Goal: Information Seeking & Learning: Learn about a topic

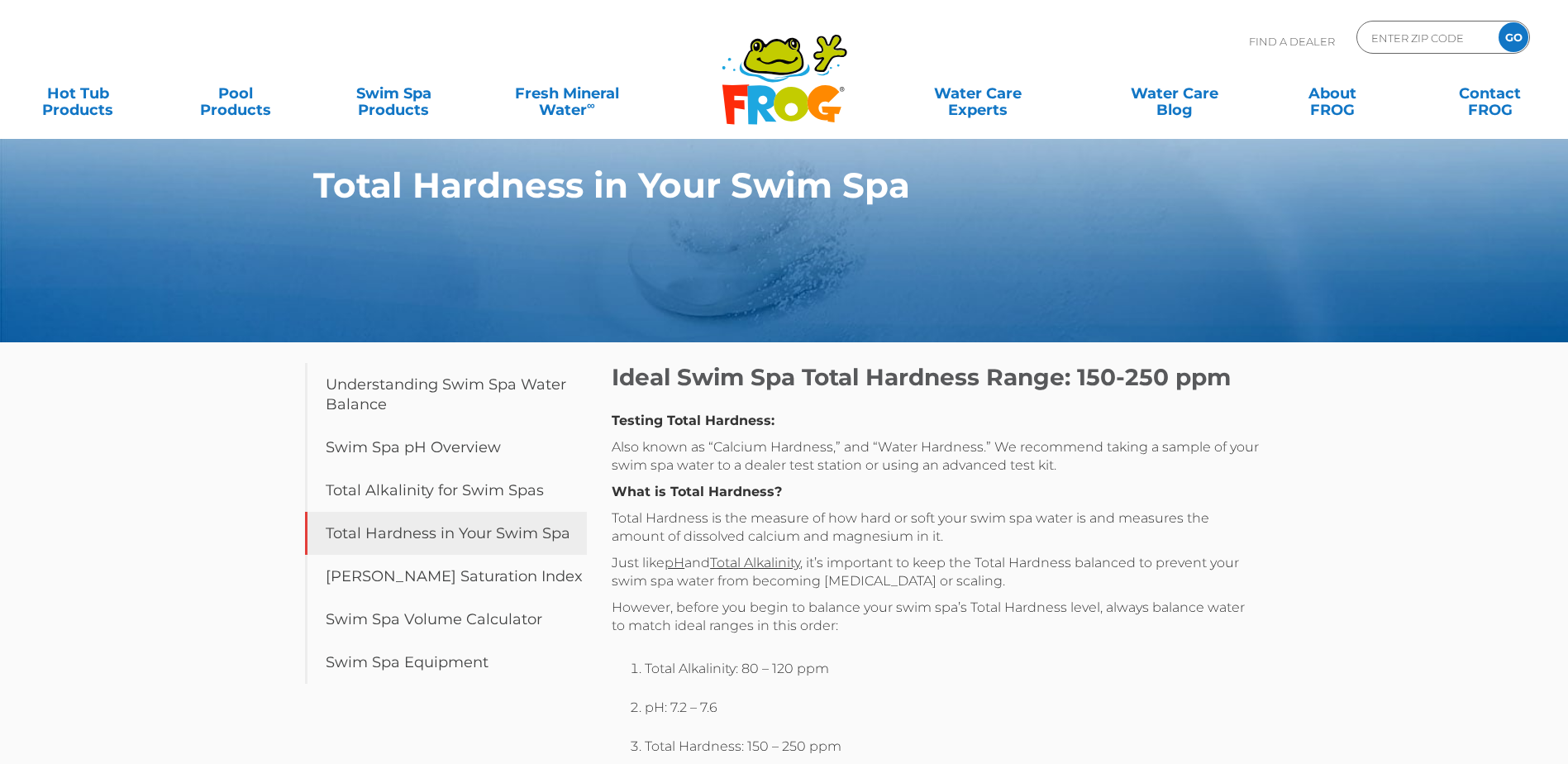
click at [530, 543] on link "Total Hardness in Your Swim Spa" at bounding box center [445, 532] width 283 height 43
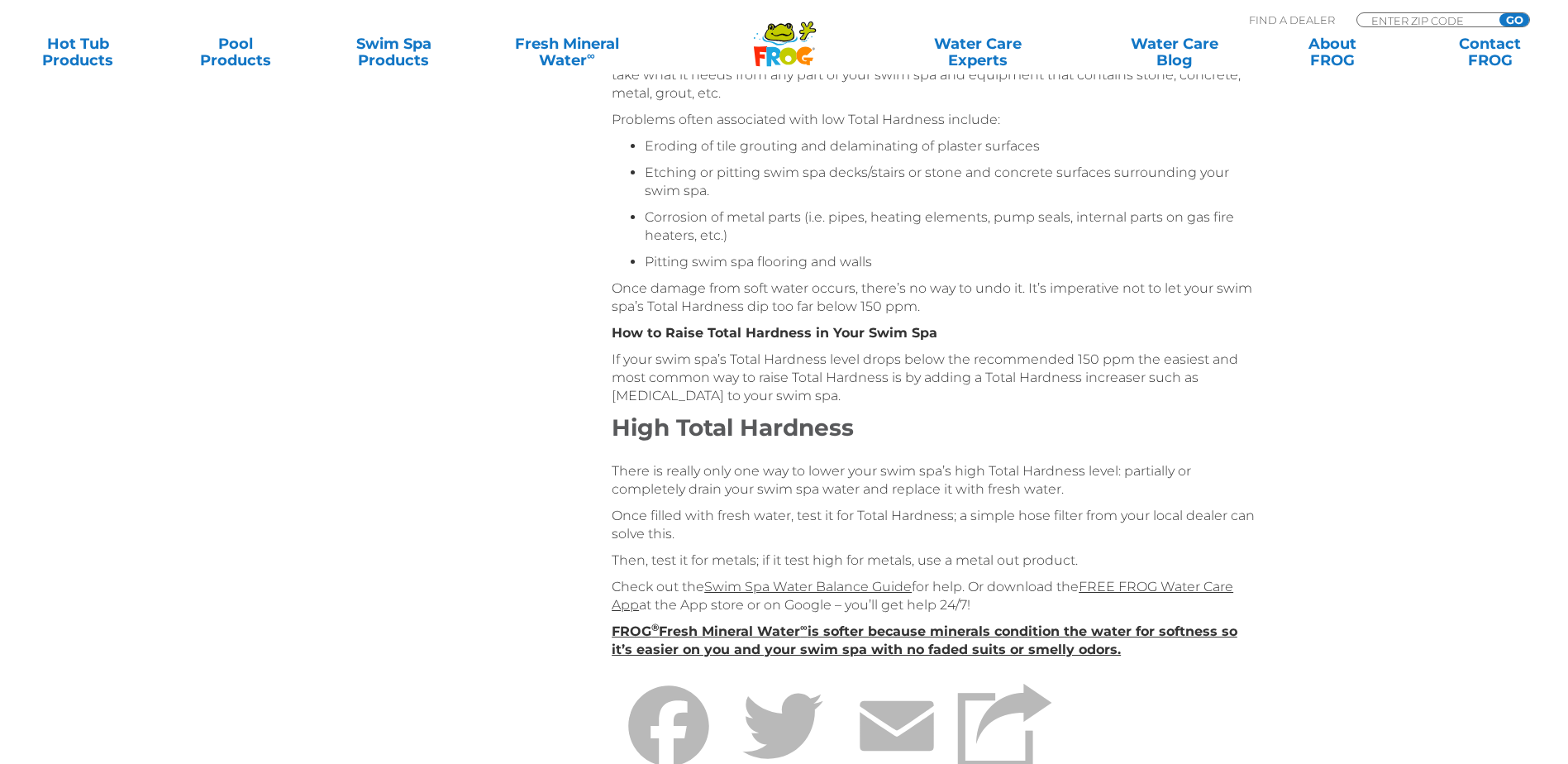
scroll to position [992, 0]
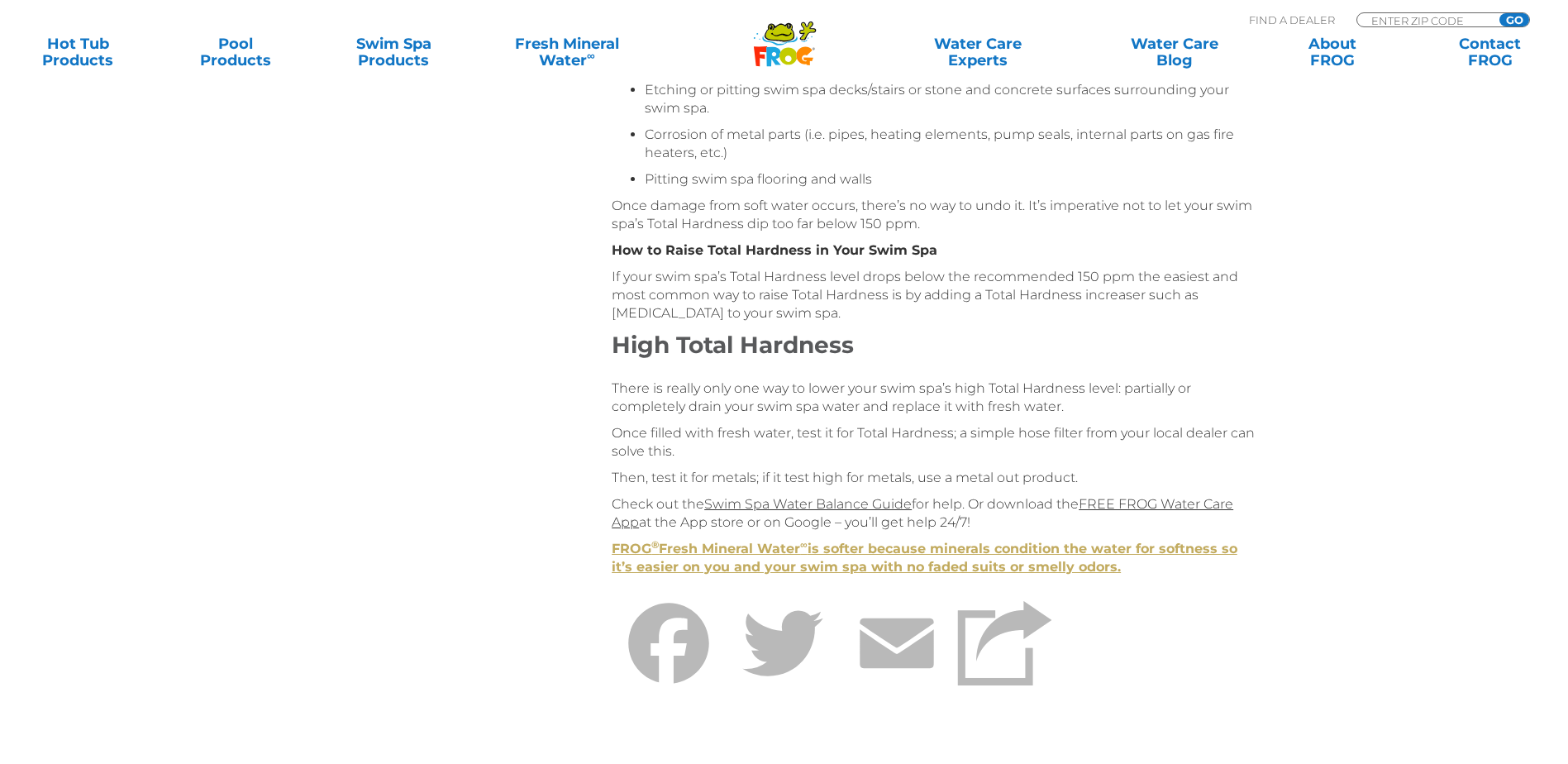
click at [923, 567] on strong "FROG ® Fresh Mineral Water ∞ is softer because minerals condition the water for…" at bounding box center [925, 557] width 626 height 34
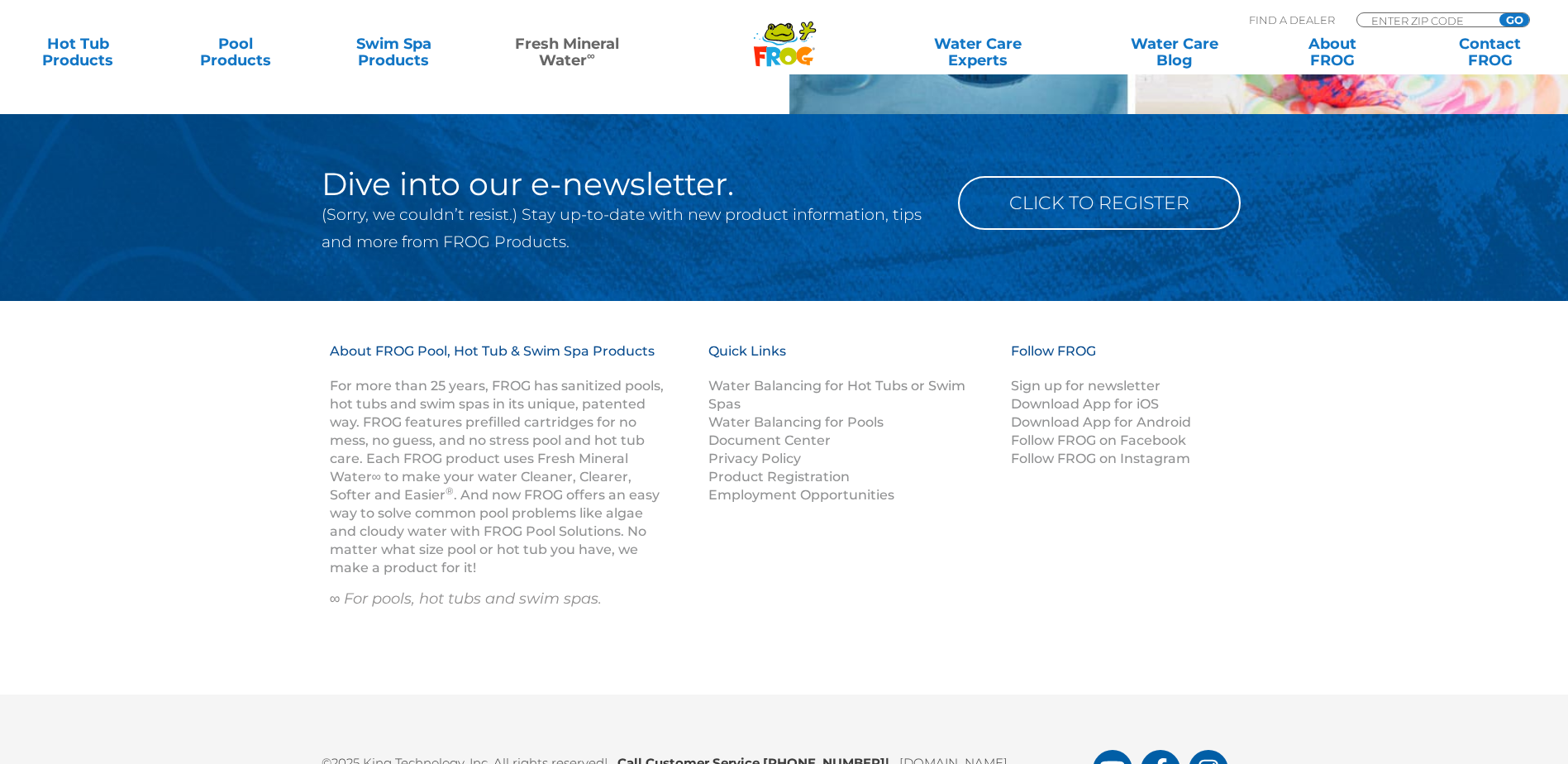
scroll to position [2315, 0]
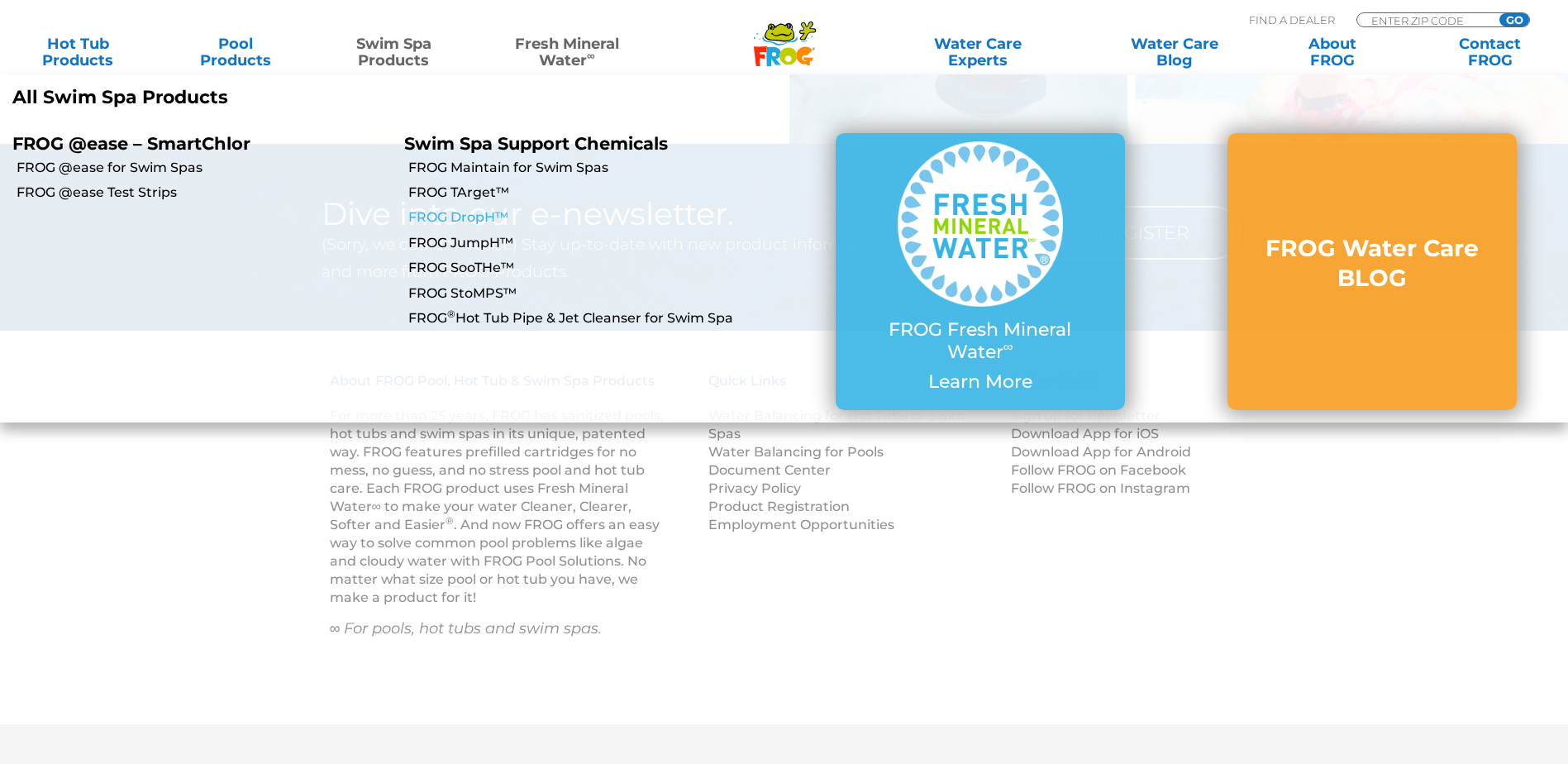
click at [463, 214] on link "FROG DropH™" at bounding box center [596, 218] width 376 height 18
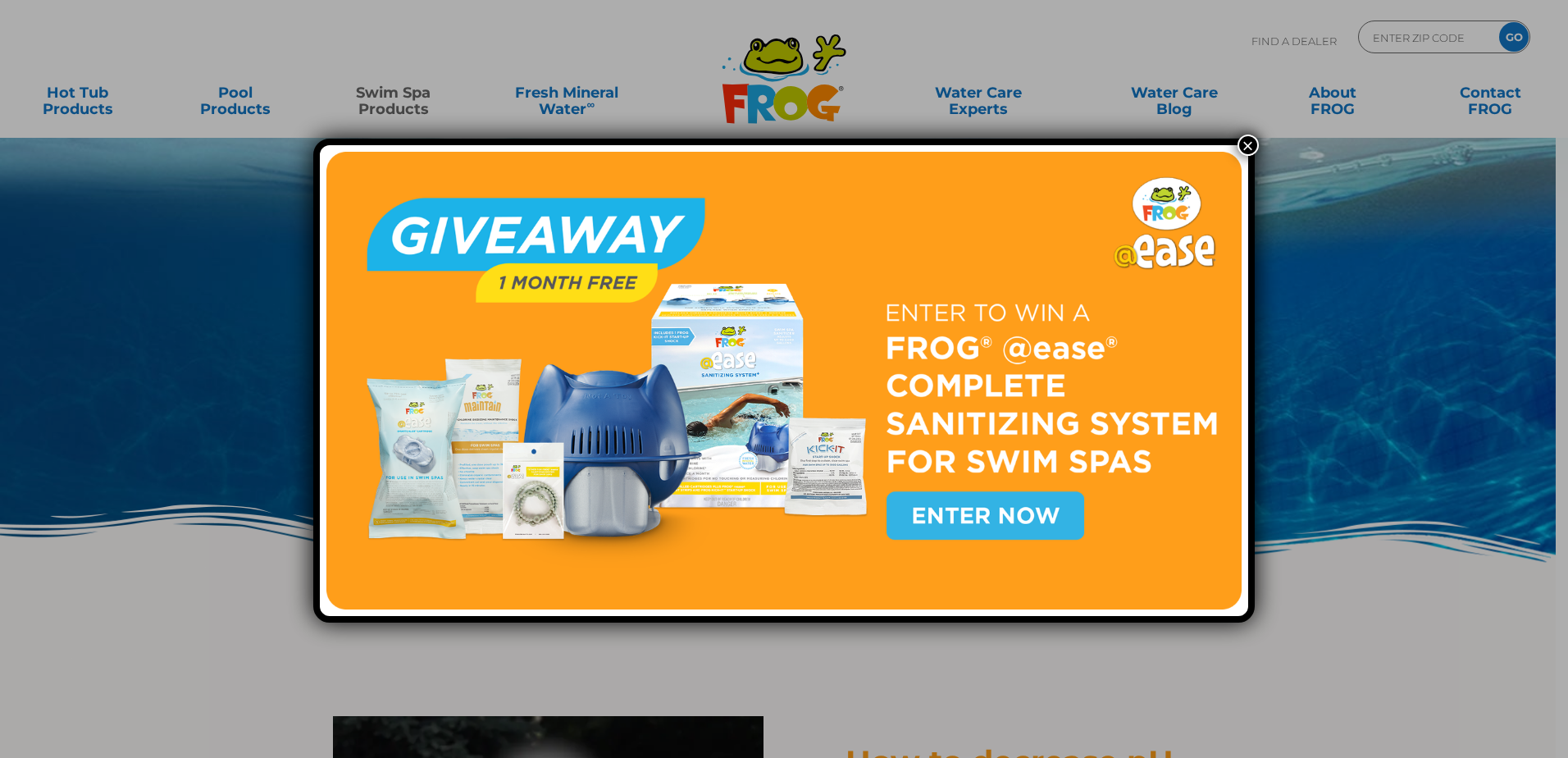
click at [1241, 140] on button "×" at bounding box center [1248, 146] width 22 height 22
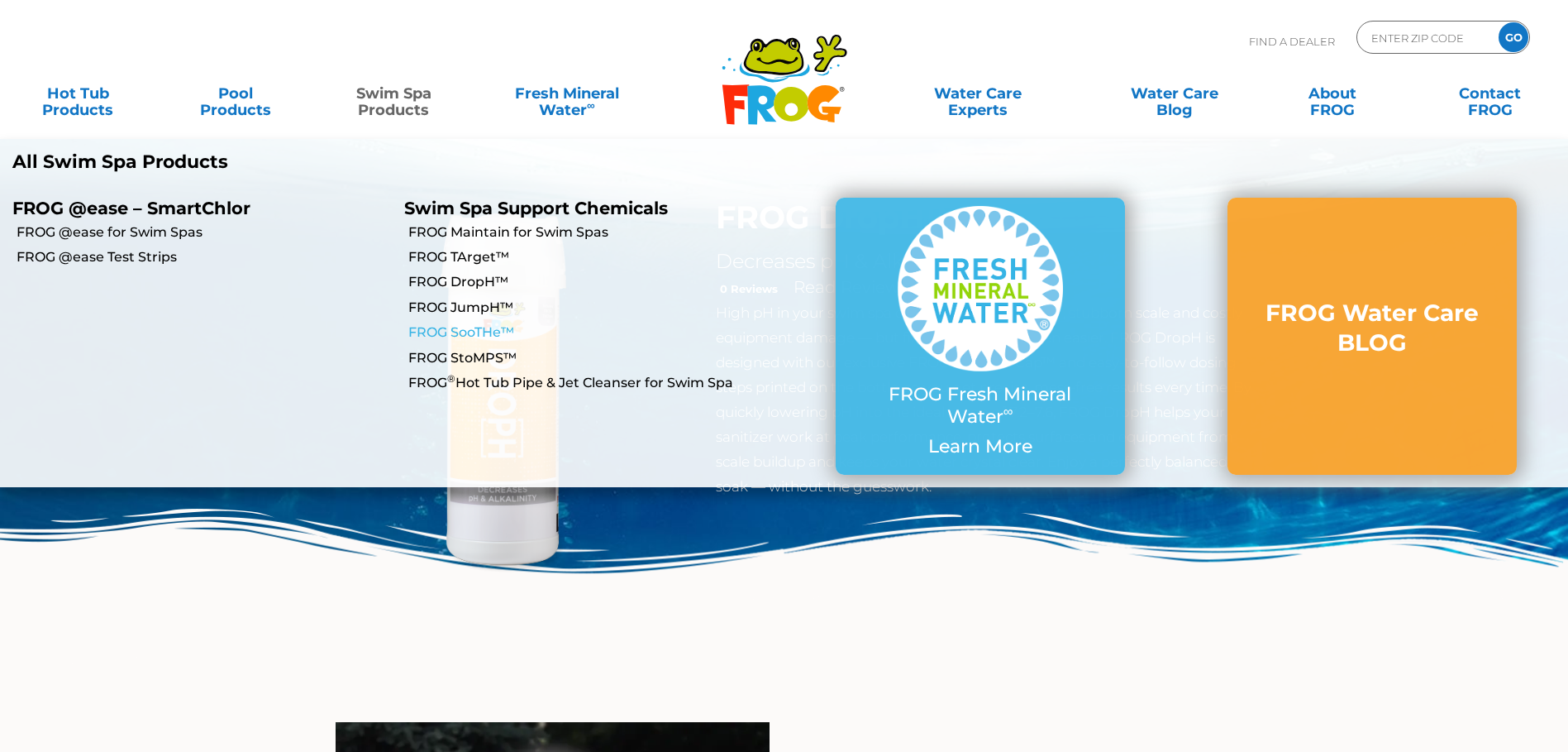
click at [468, 326] on link "FROG SooTHe™" at bounding box center [596, 333] width 376 height 18
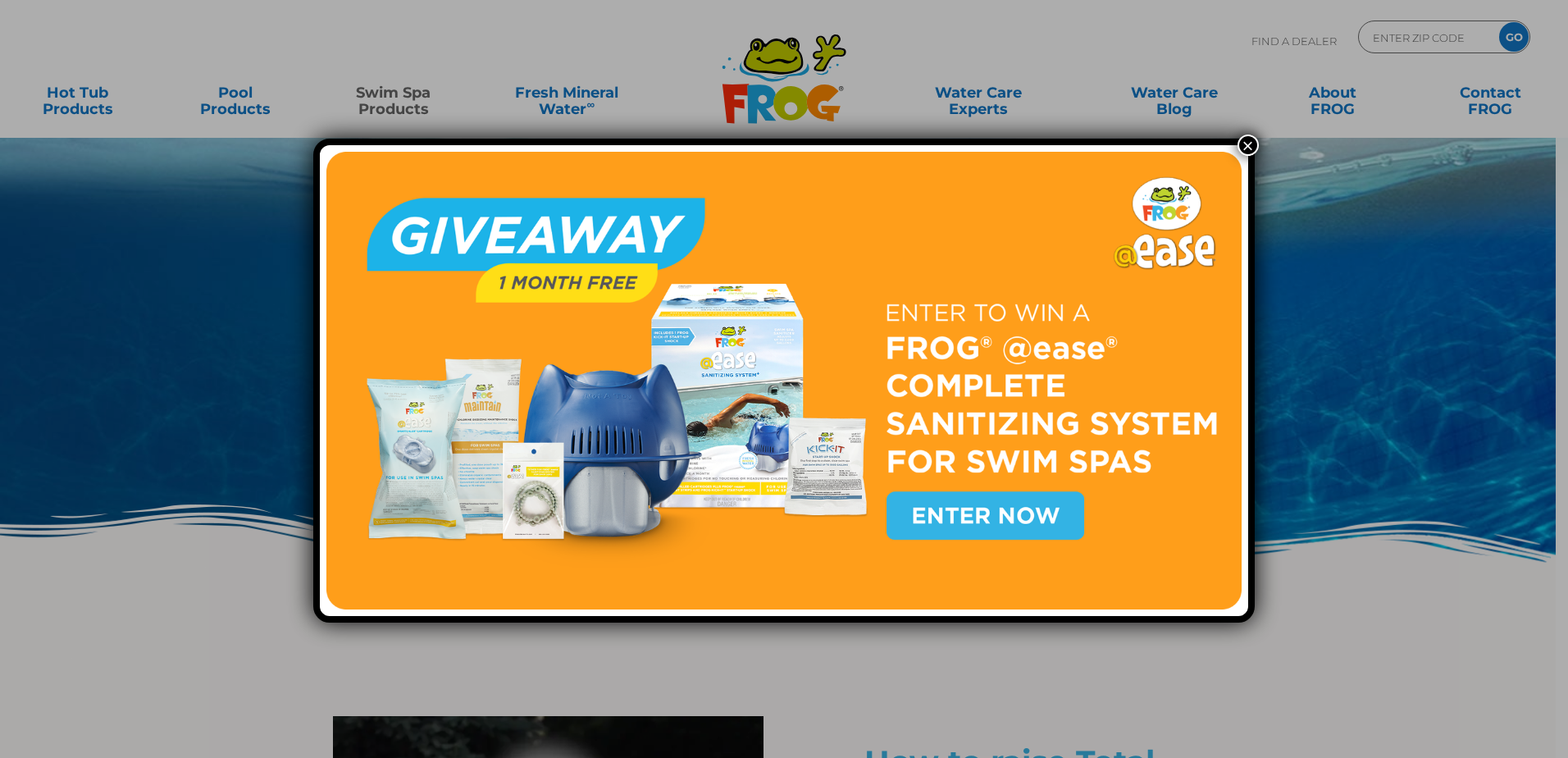
click at [1246, 146] on button "×" at bounding box center [1248, 146] width 22 height 22
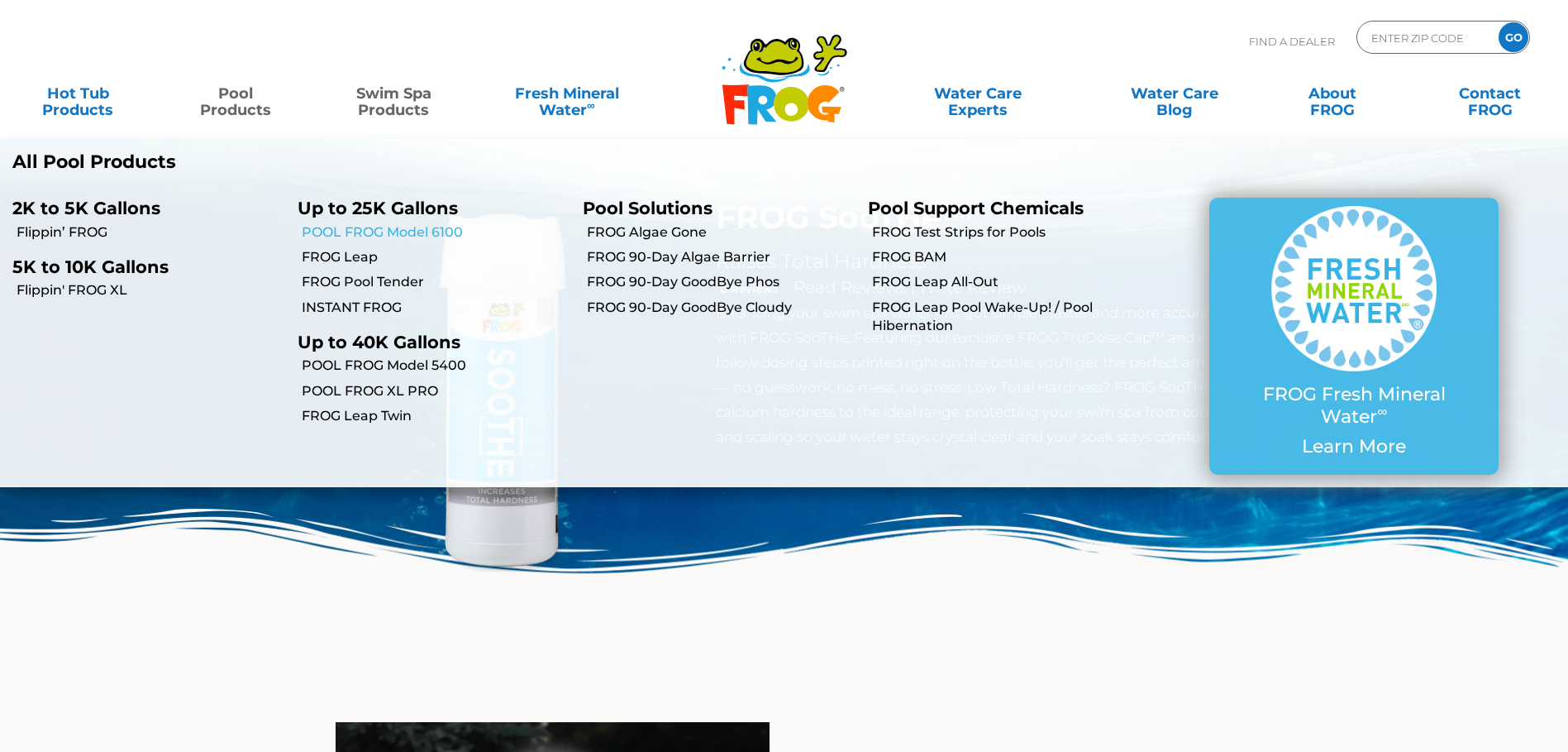
click at [315, 229] on link "POOL FROG Model 6100" at bounding box center [435, 233] width 269 height 18
